Goal: Communication & Community: Ask a question

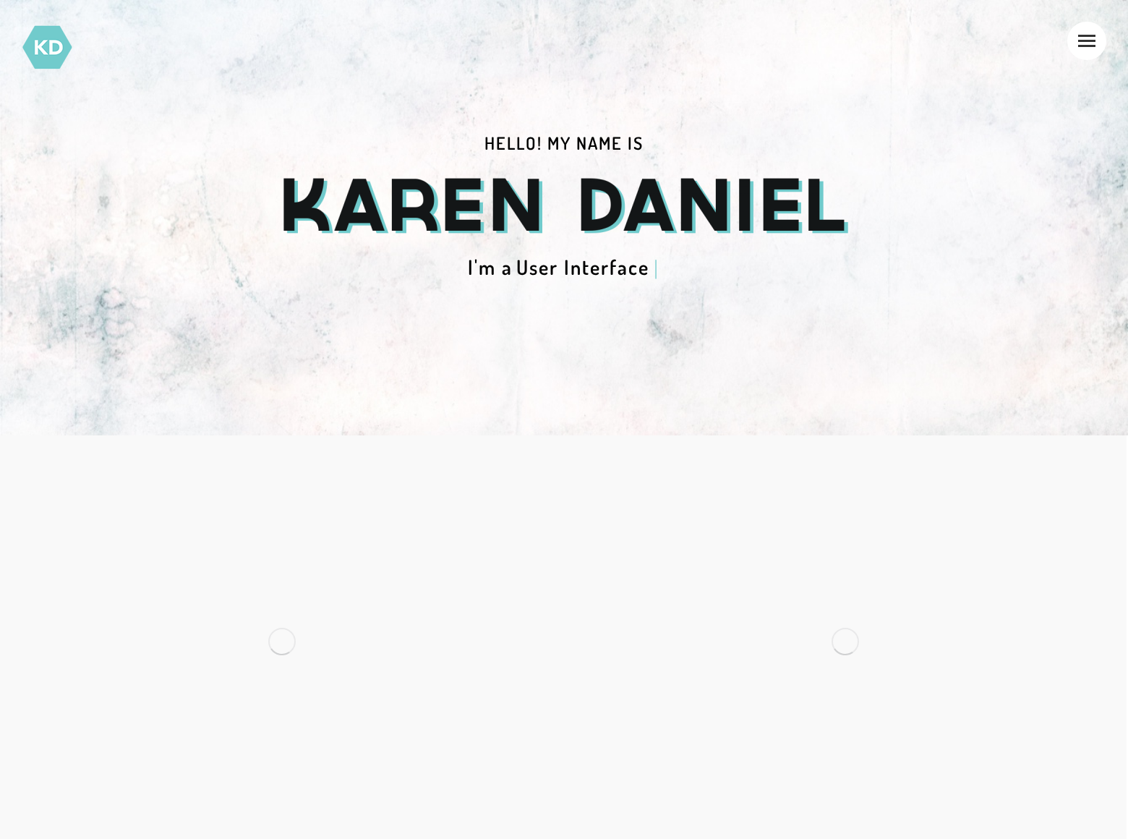
scroll to position [563, 0]
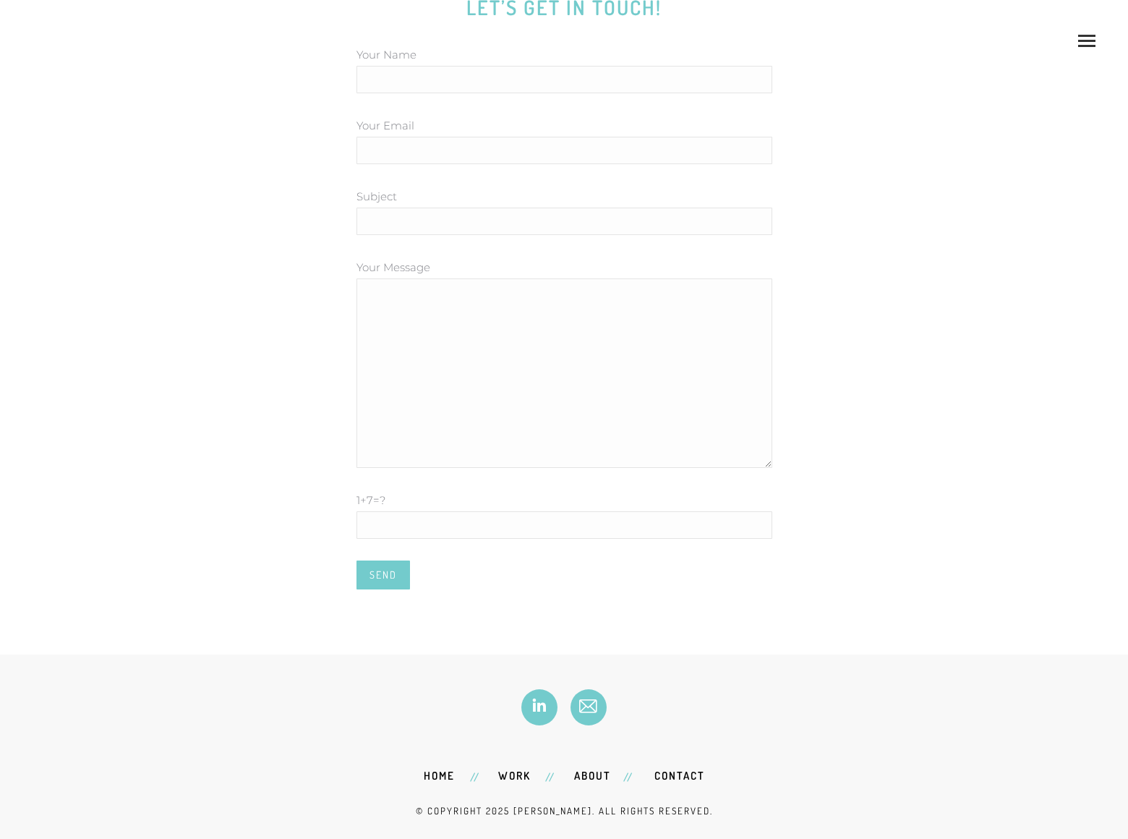
scroll to position [242, 0]
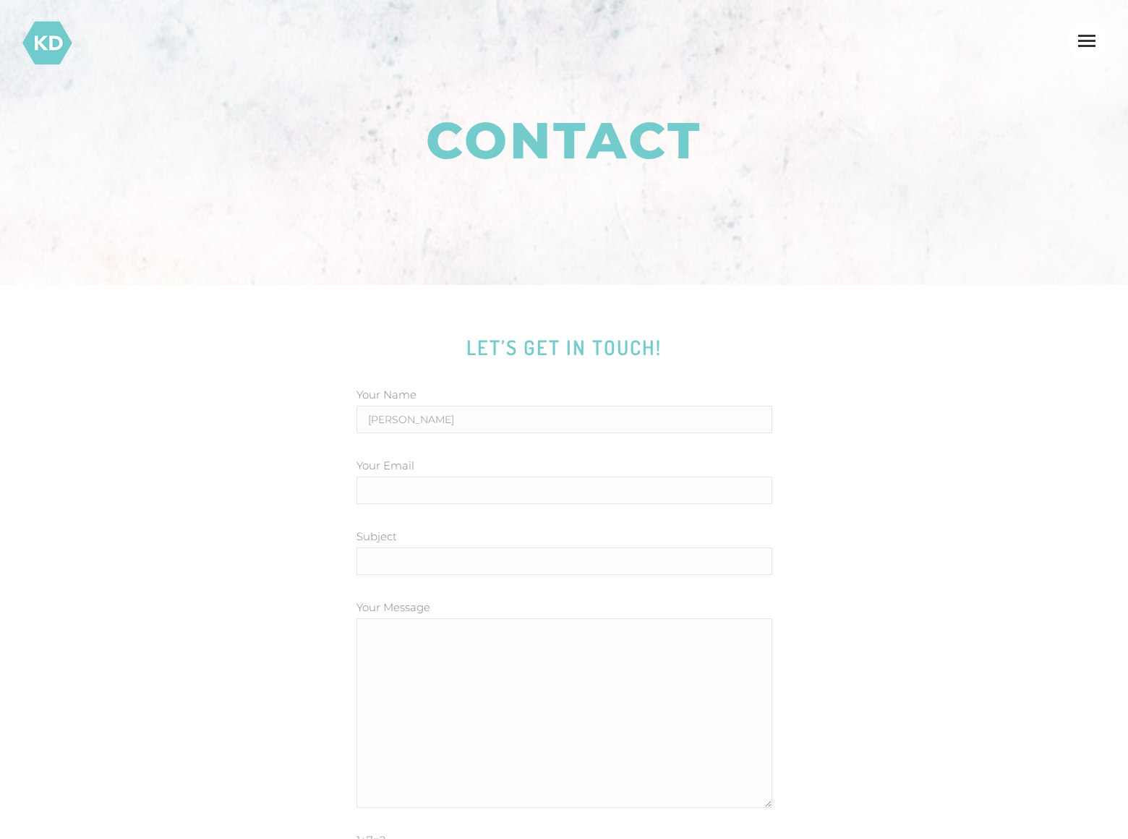
type input "[PERSON_NAME]"
type input "[EMAIL_ADDRESS][DOMAIN_NAME]"
type input "[DOMAIN_NAME]"
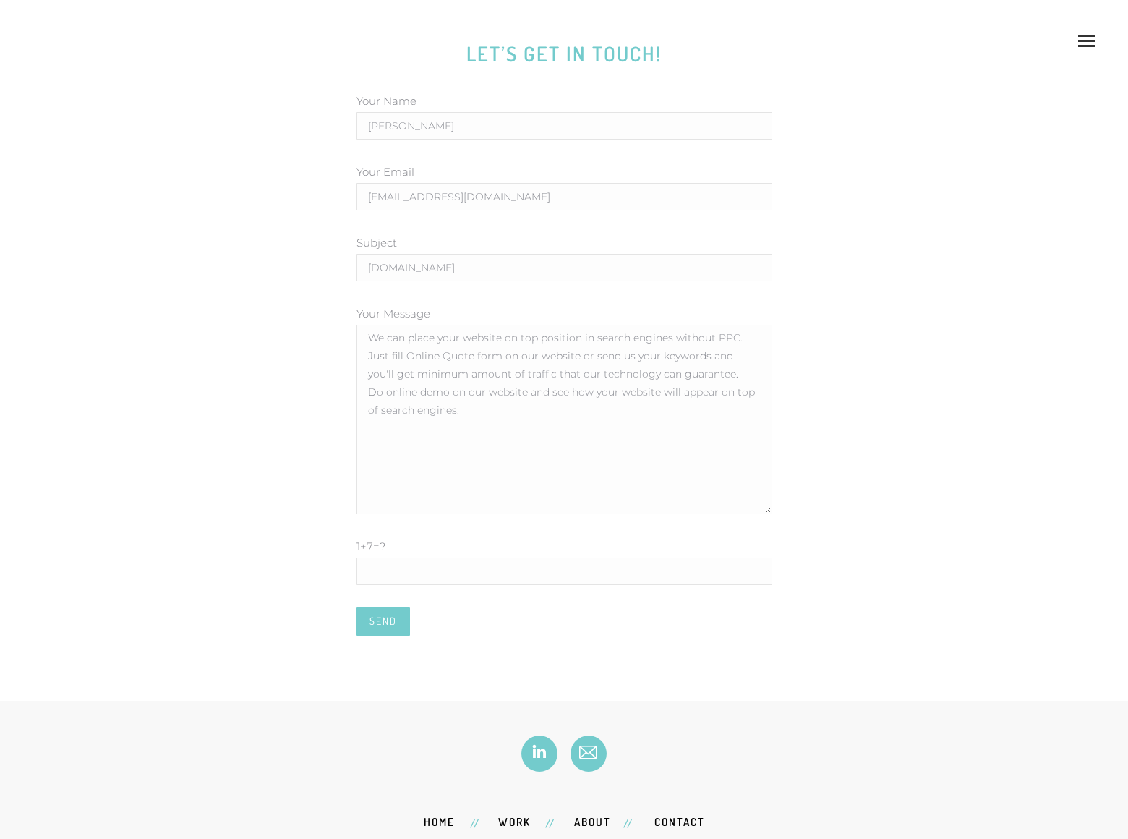
type textarea "We can place your website on top position in search engines without PPC. Just f…"
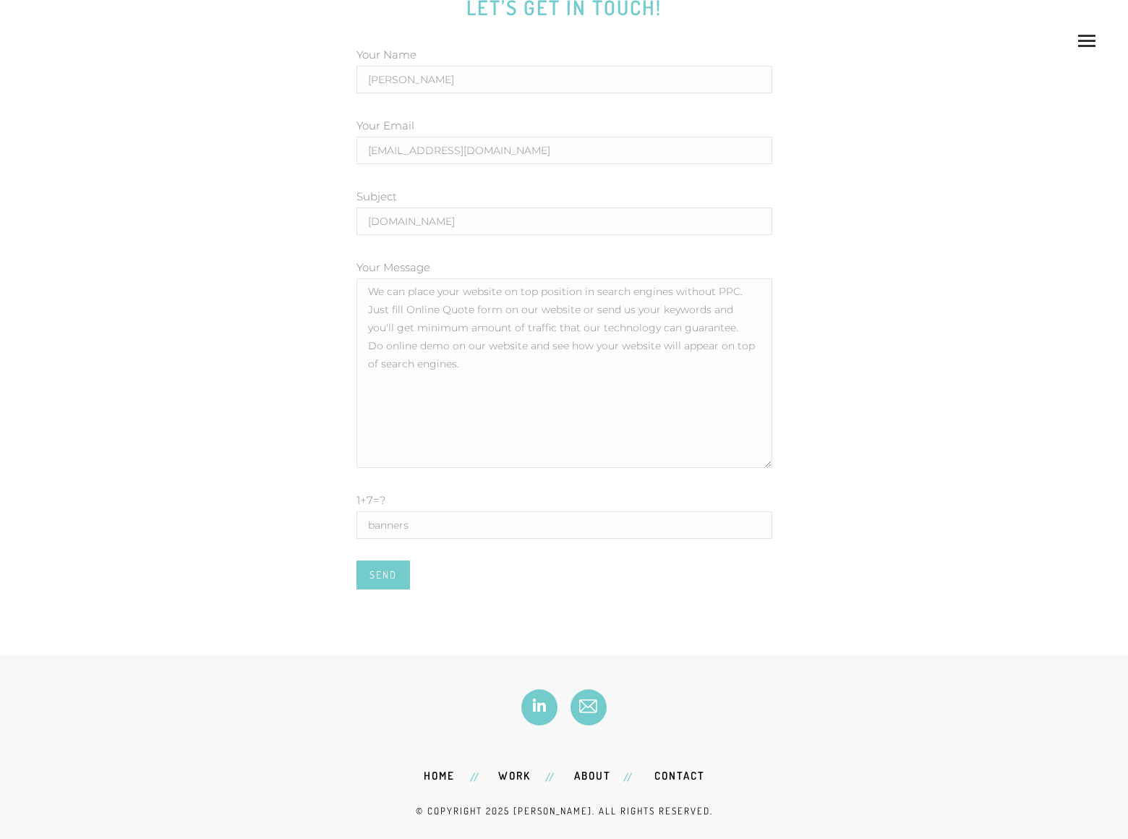
type input "banners"
click at [383, 575] on input "Send" at bounding box center [384, 575] width 54 height 29
